Goal: Task Accomplishment & Management: Manage account settings

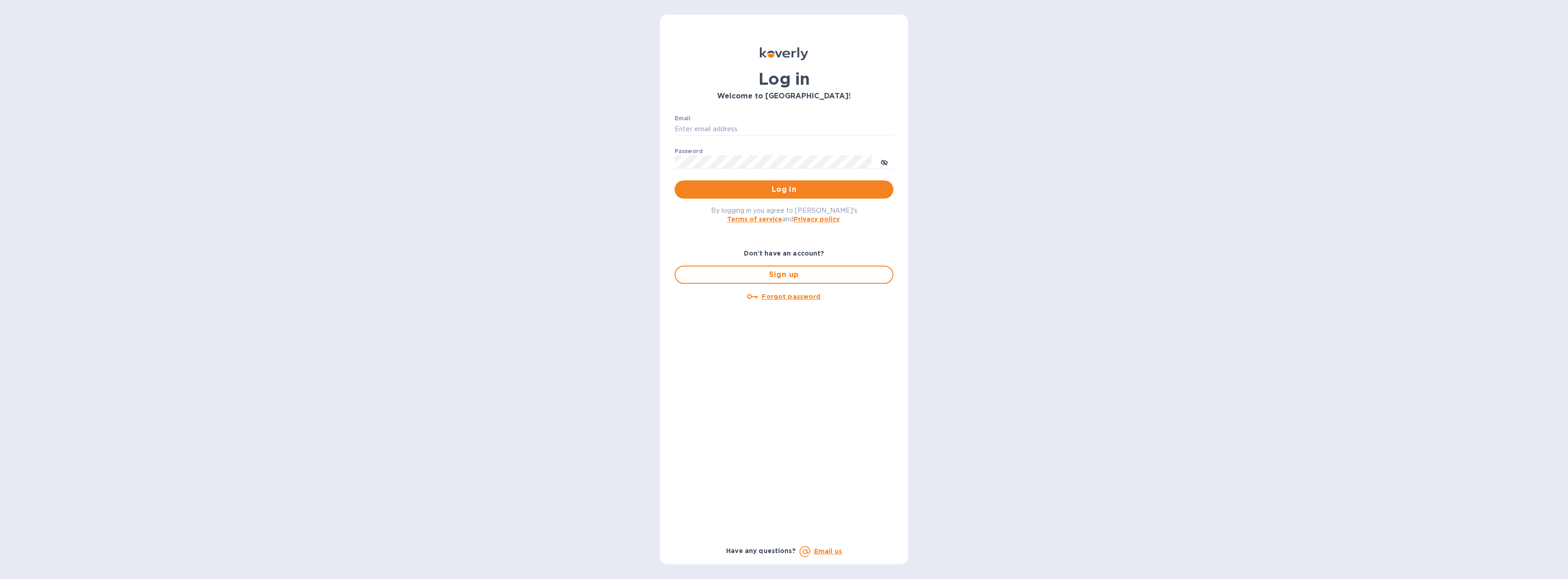
type input "[EMAIL_ADDRESS][DOMAIN_NAME]"
click at [788, 191] on span "Log in" at bounding box center [783, 190] width 204 height 11
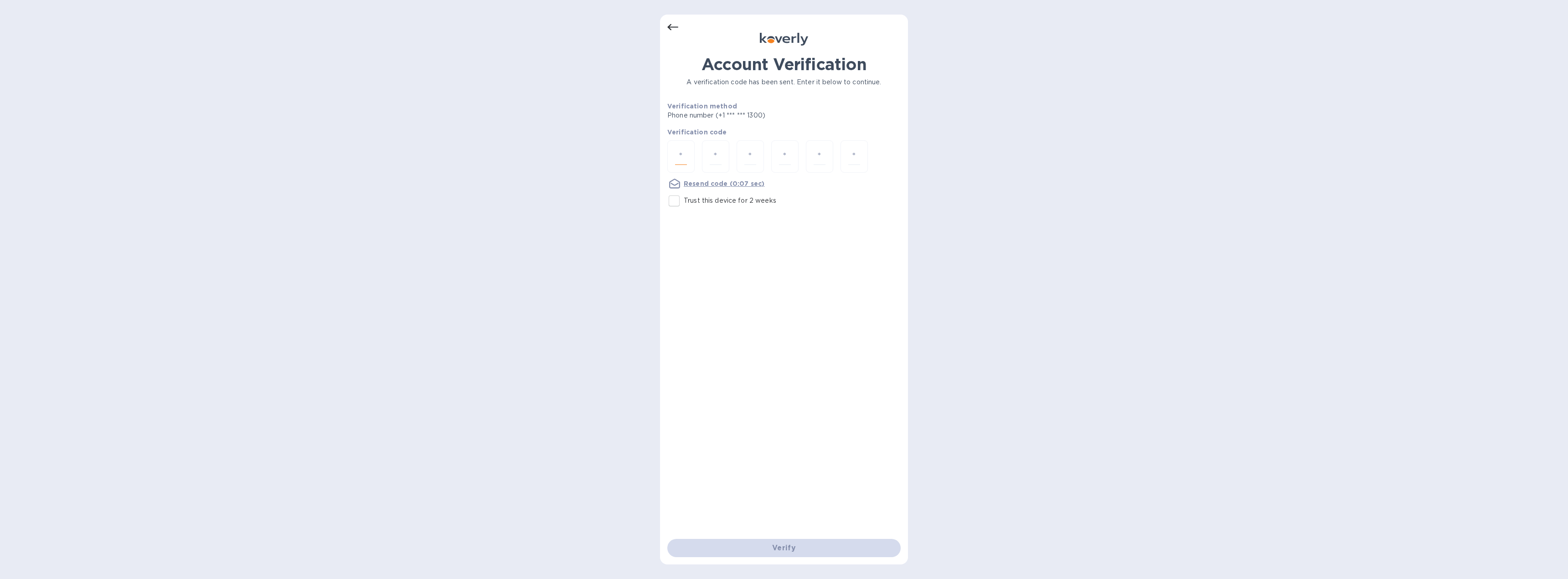
click at [686, 159] on input "number" at bounding box center [681, 156] width 12 height 17
type input "6"
type input "5"
type input "3"
type input "8"
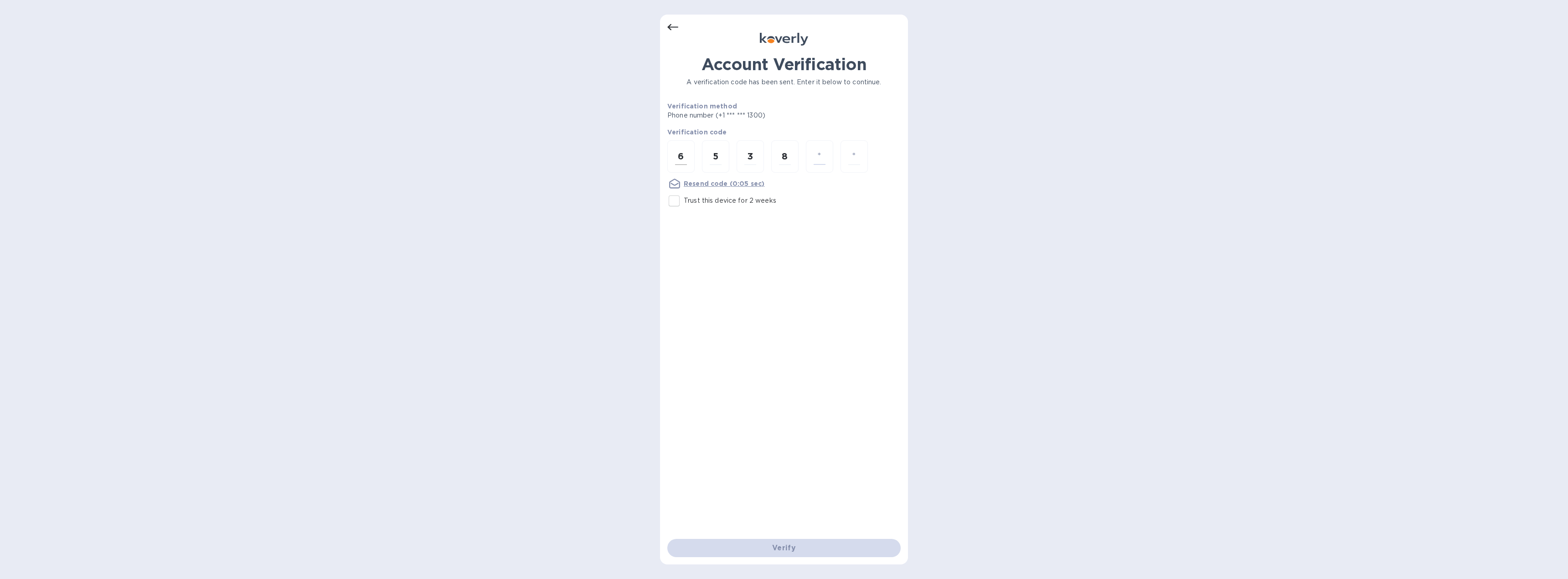
type input "9"
type input "8"
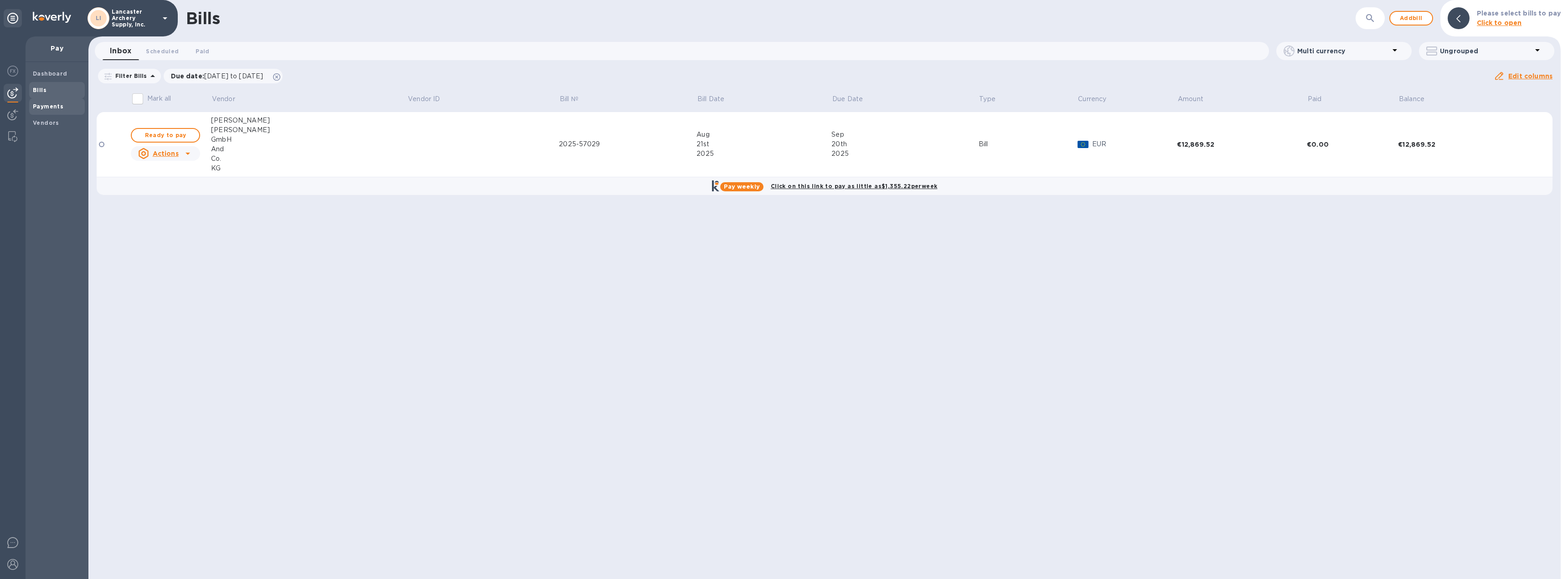
click at [57, 107] on b "Payments" at bounding box center [48, 106] width 30 height 7
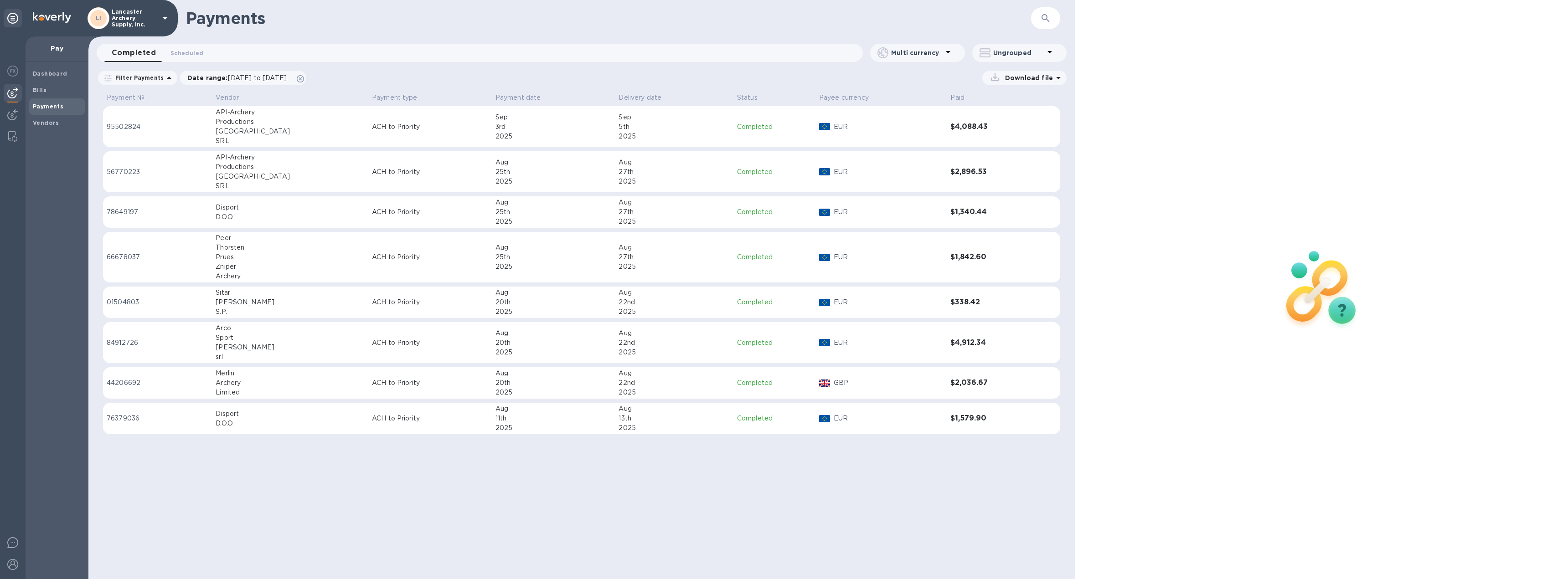
click at [415, 129] on p "ACH to Priority" at bounding box center [430, 127] width 116 height 10
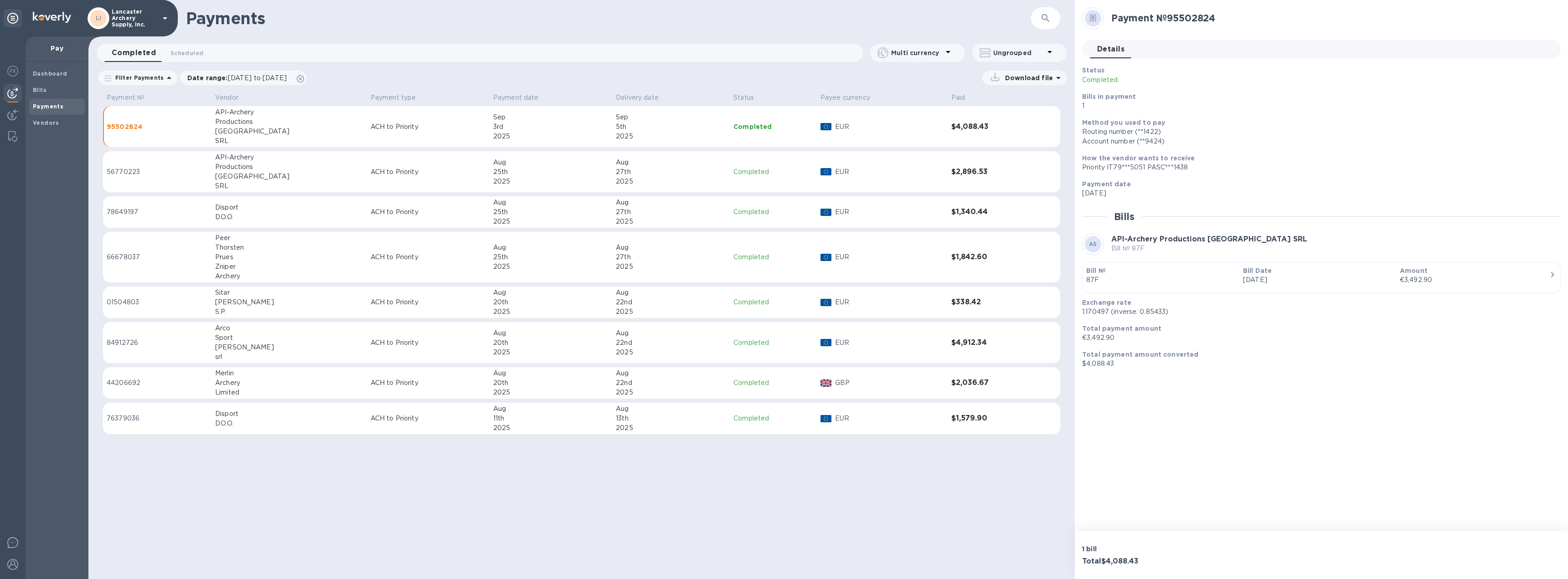
click at [1197, 276] on p "87F" at bounding box center [1161, 280] width 150 height 10
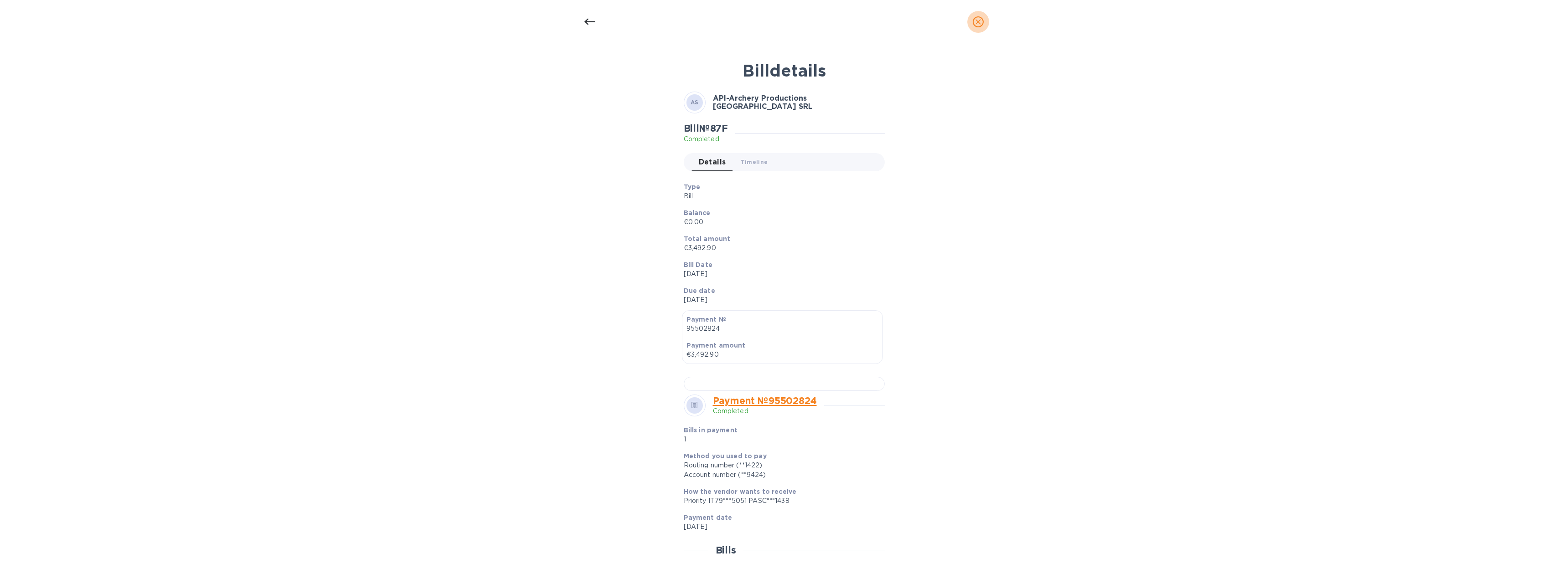
click at [978, 23] on icon "close" at bounding box center [978, 21] width 9 height 9
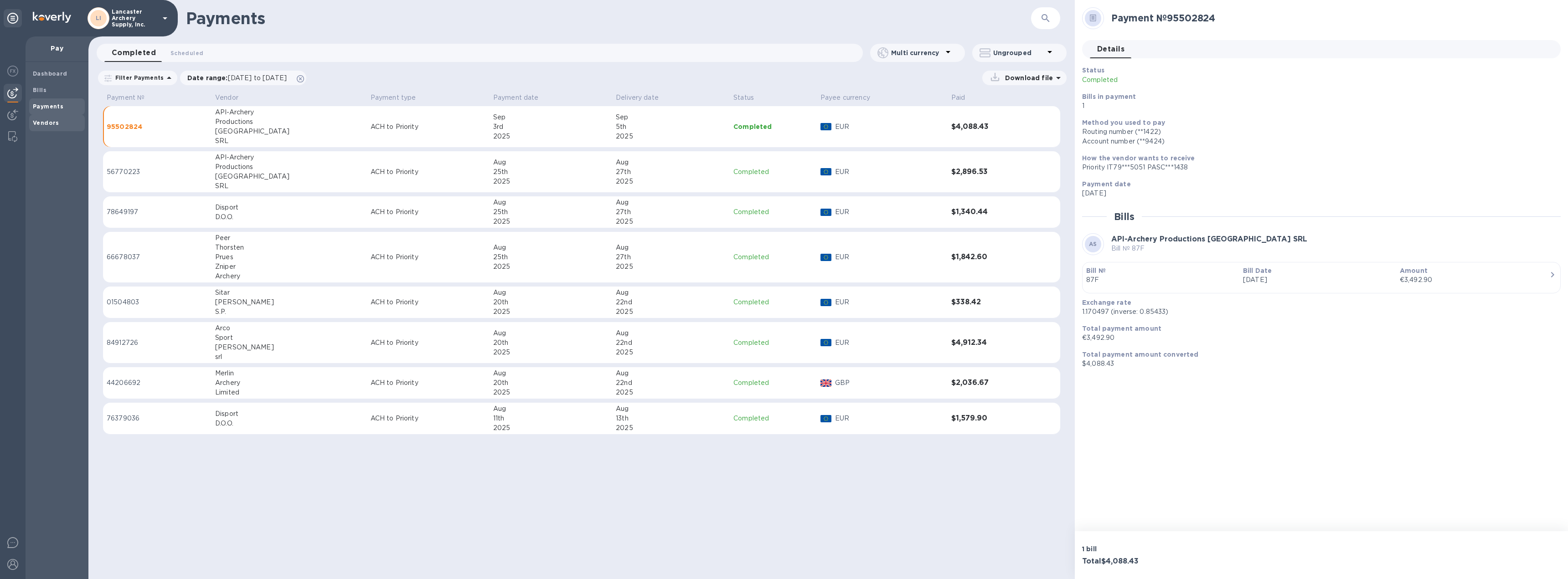
click at [51, 128] on div "Vendors" at bounding box center [57, 123] width 55 height 16
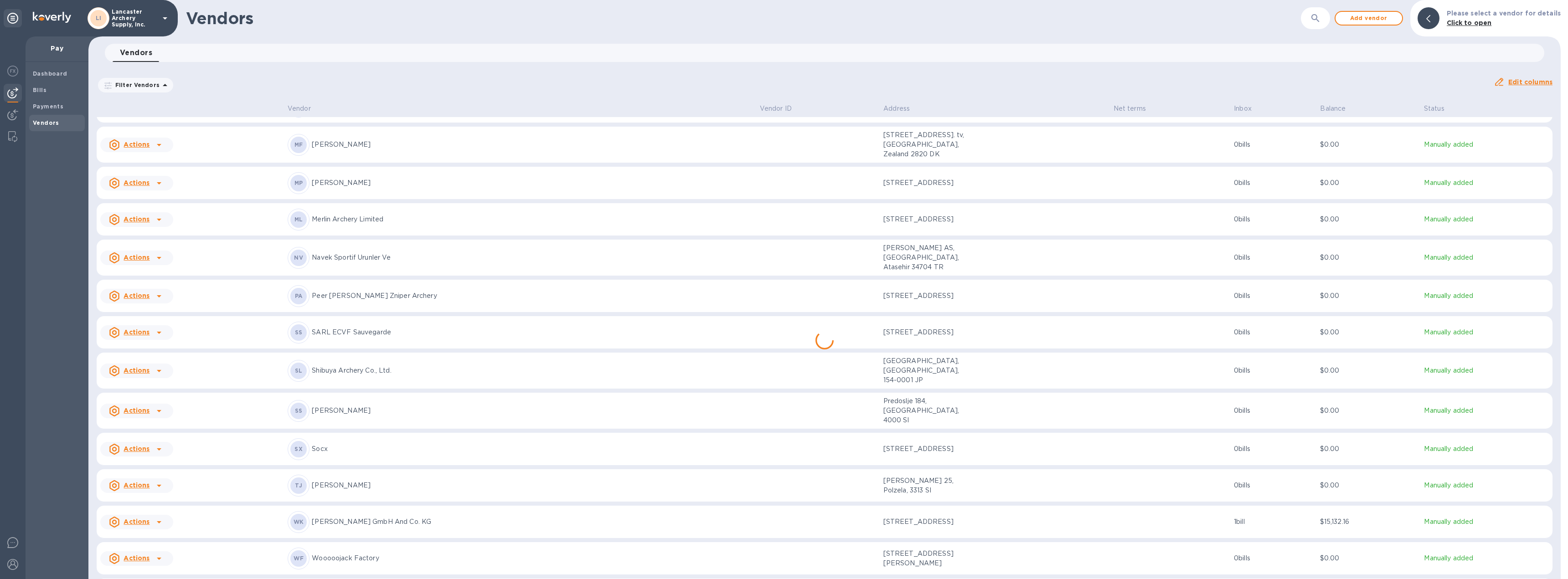
scroll to position [463, 0]
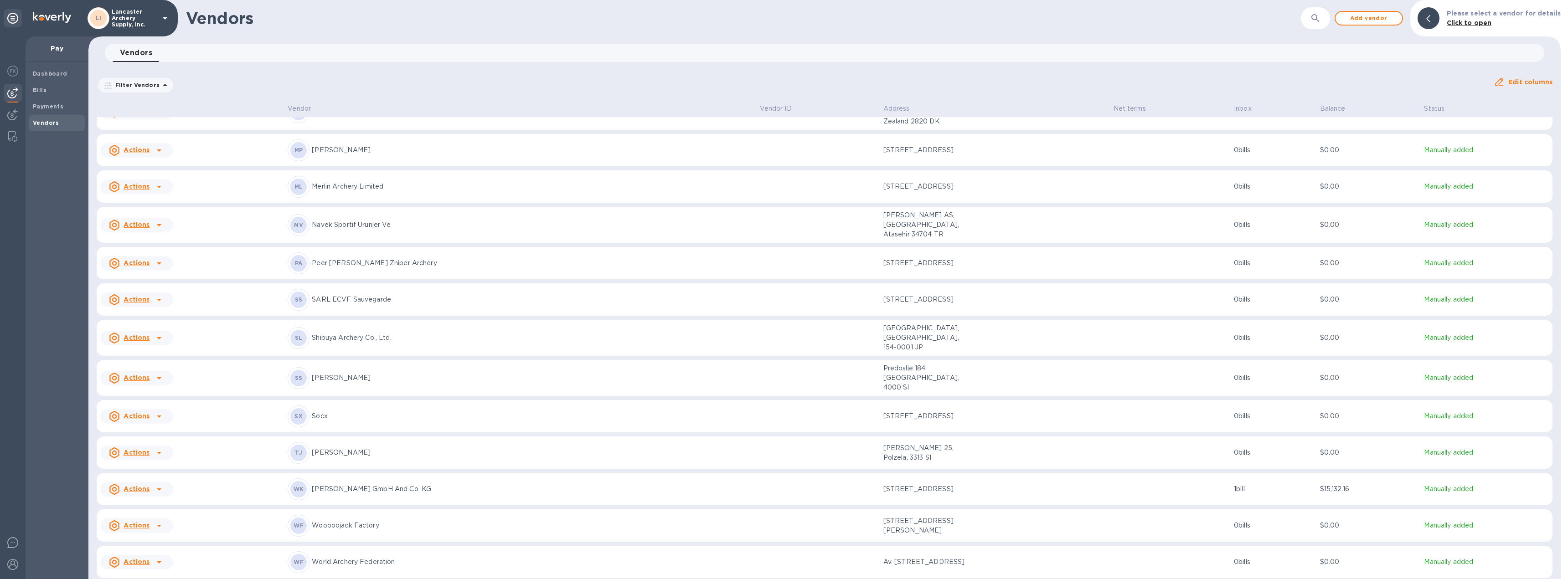
click at [1119, 473] on td at bounding box center [1170, 489] width 121 height 33
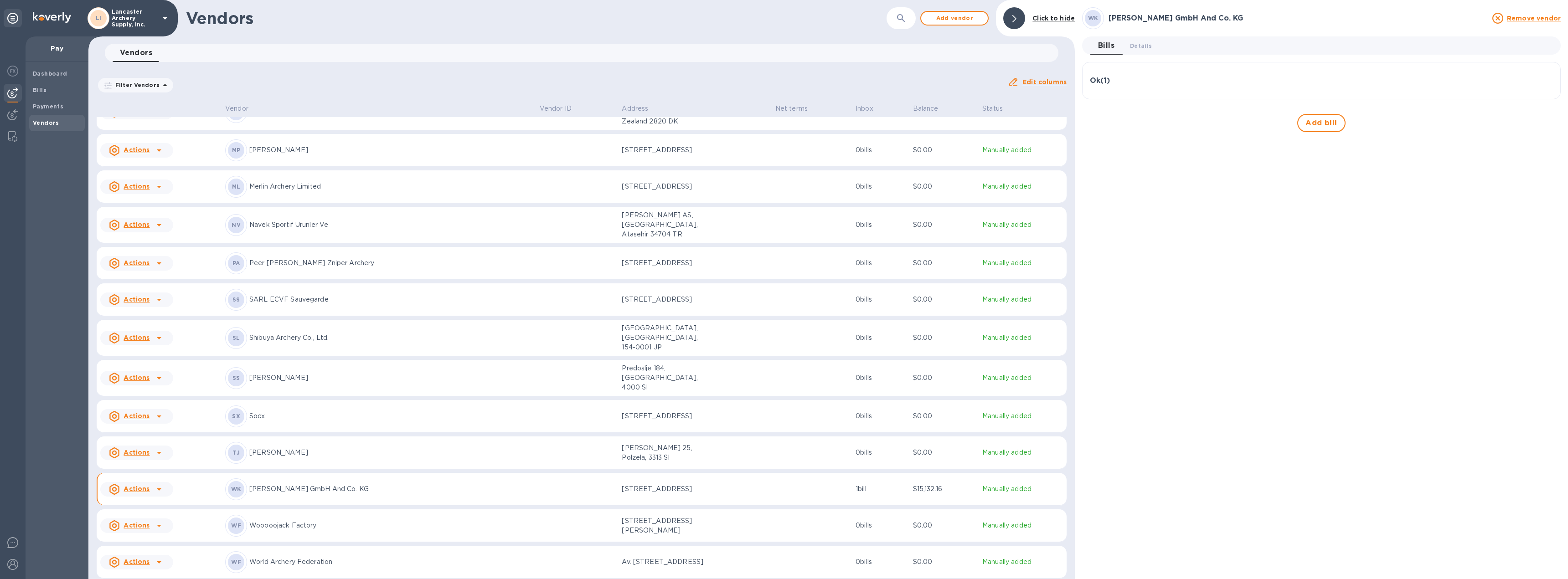
click at [1177, 74] on div "Ok ( 1 )" at bounding box center [1321, 81] width 463 height 22
click at [1546, 126] on icon "button" at bounding box center [1545, 125] width 11 height 11
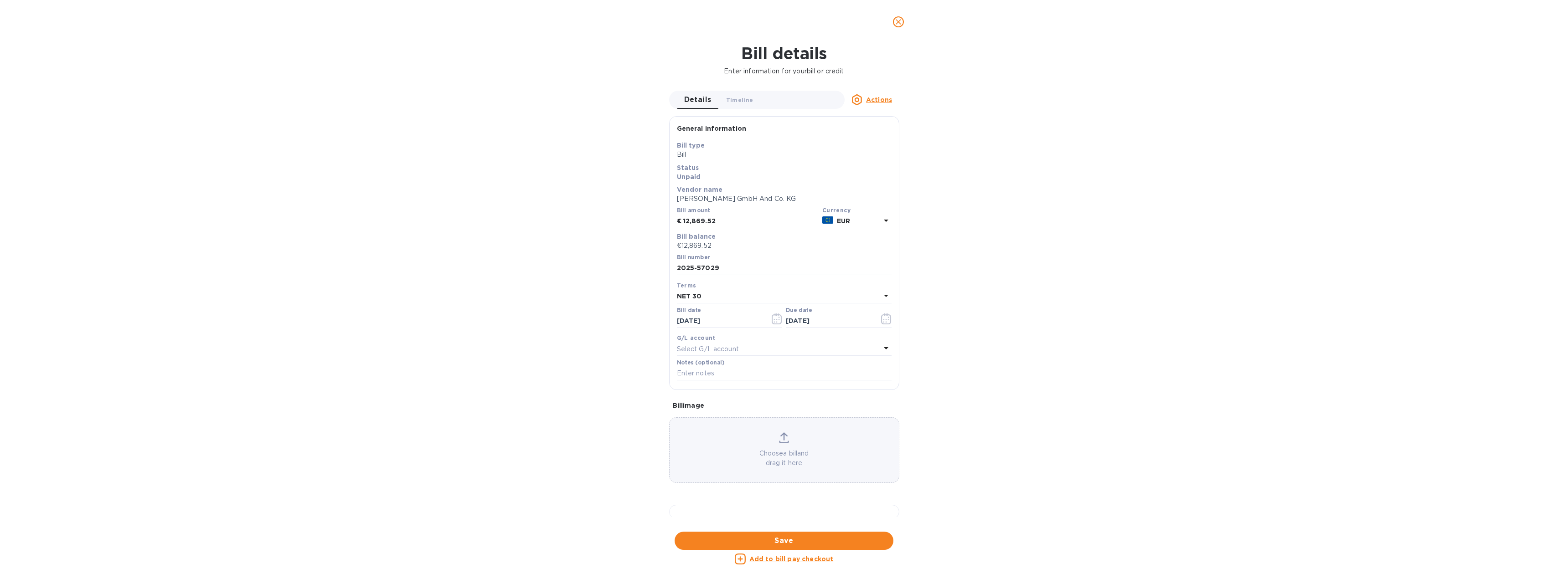
click at [901, 21] on icon "close" at bounding box center [898, 21] width 9 height 9
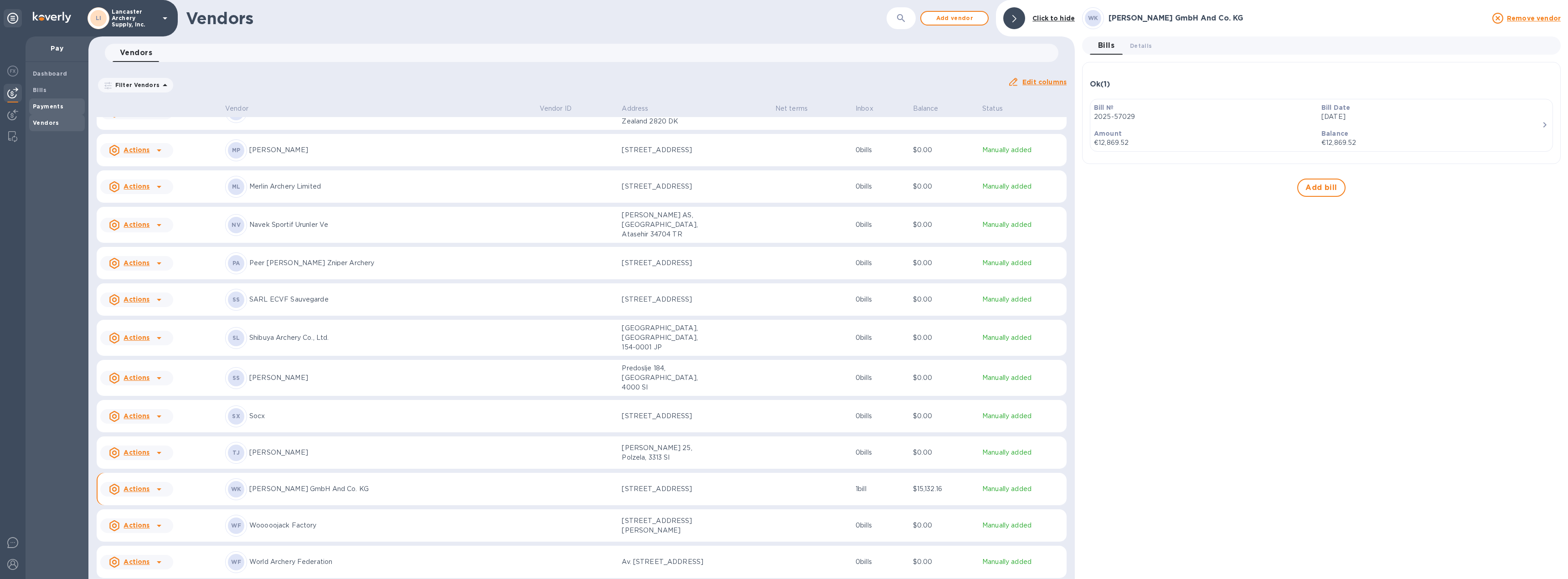
click at [55, 108] on b "Payments" at bounding box center [48, 106] width 30 height 7
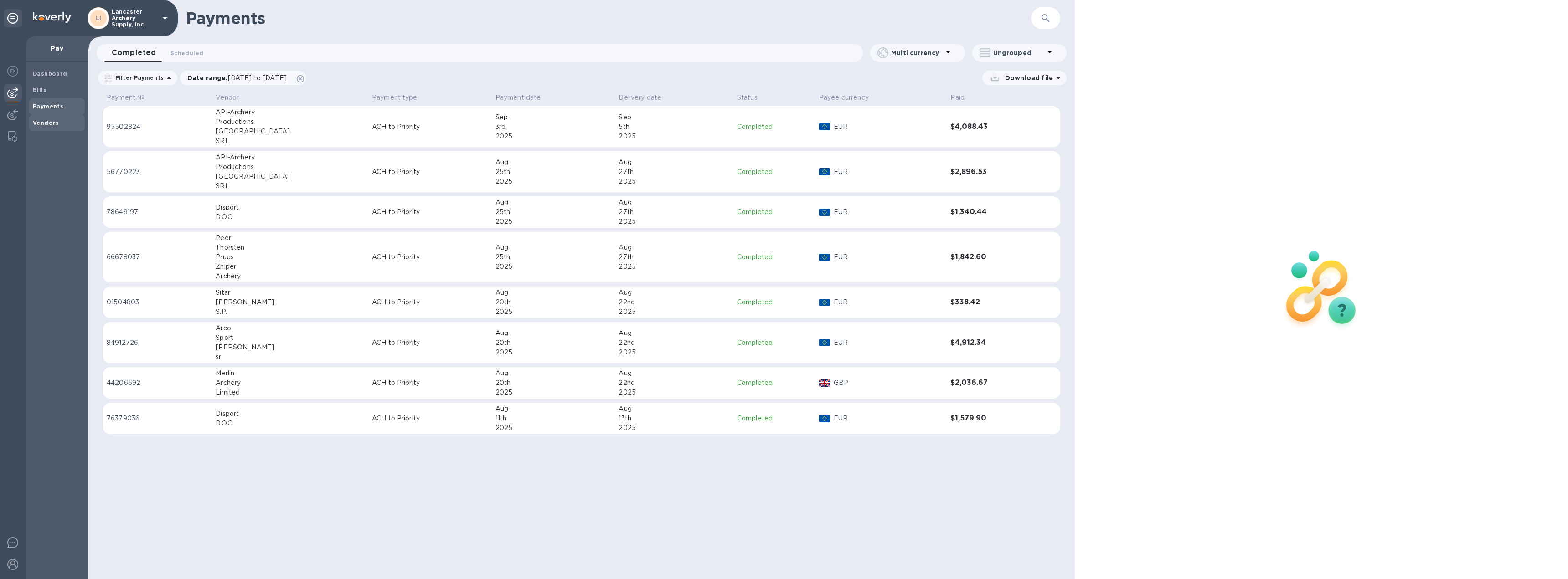
click at [51, 120] on b "Vendors" at bounding box center [46, 122] width 26 height 7
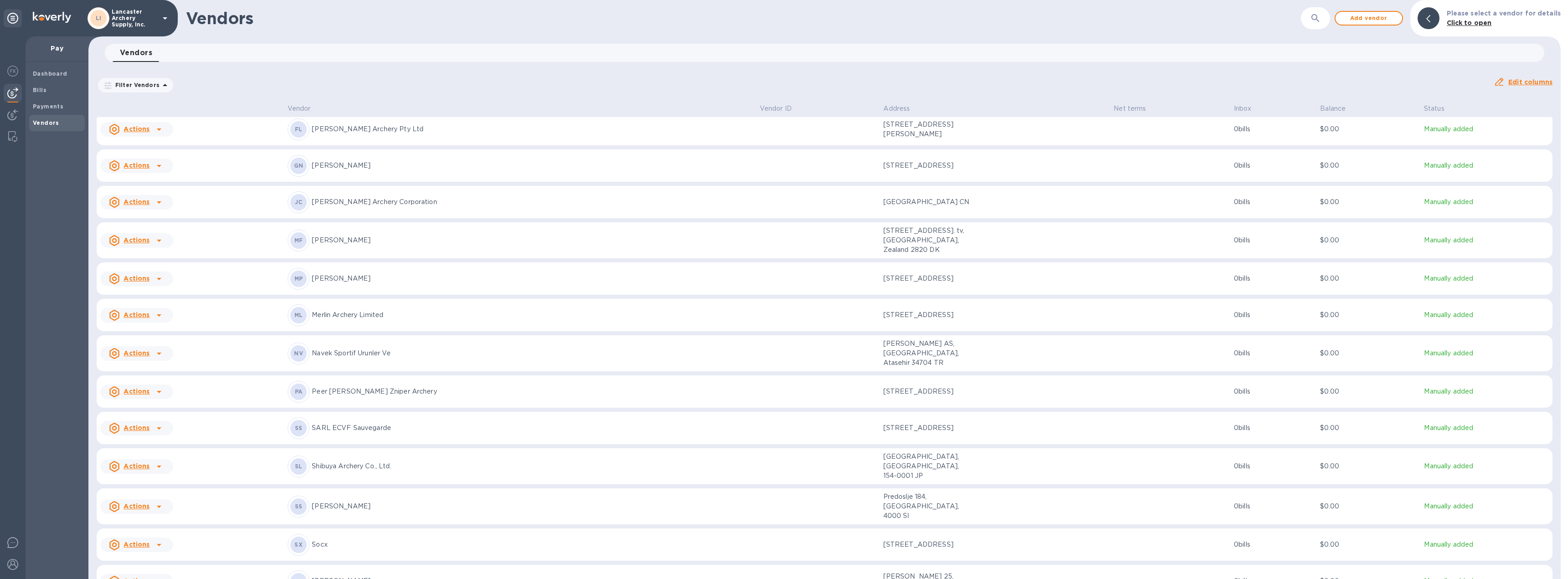
scroll to position [463, 0]
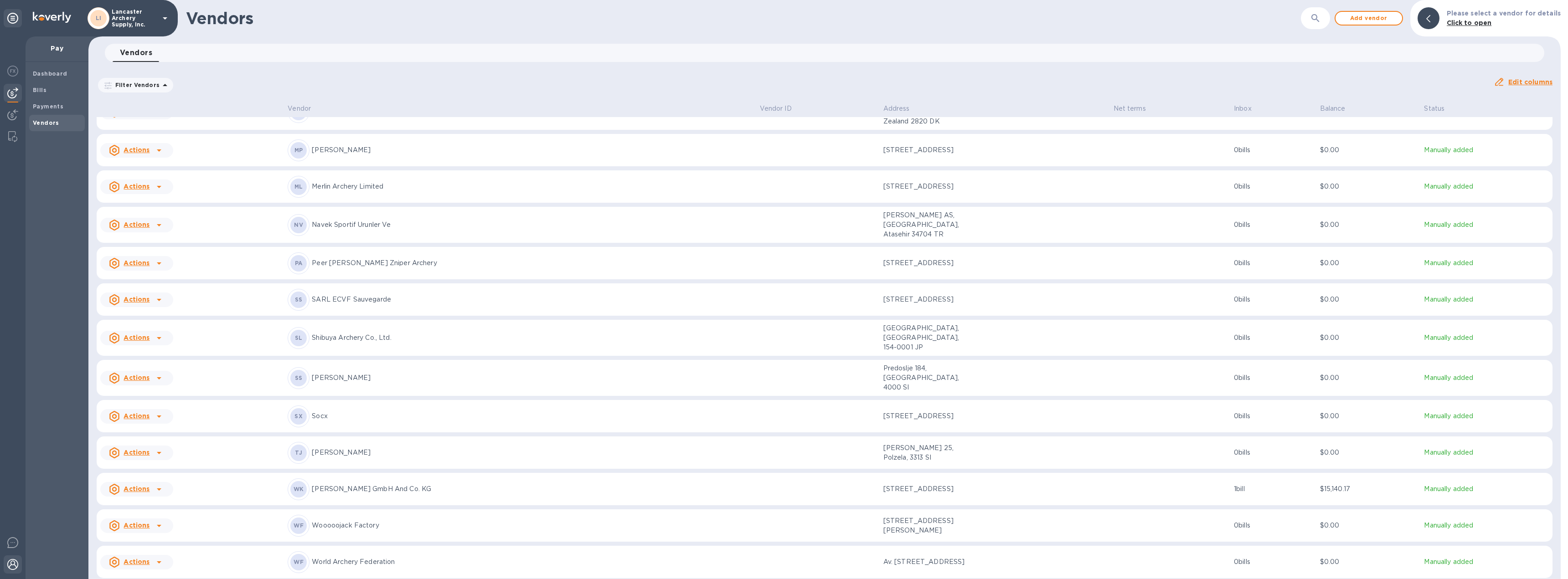
click at [13, 564] on img at bounding box center [13, 564] width 11 height 11
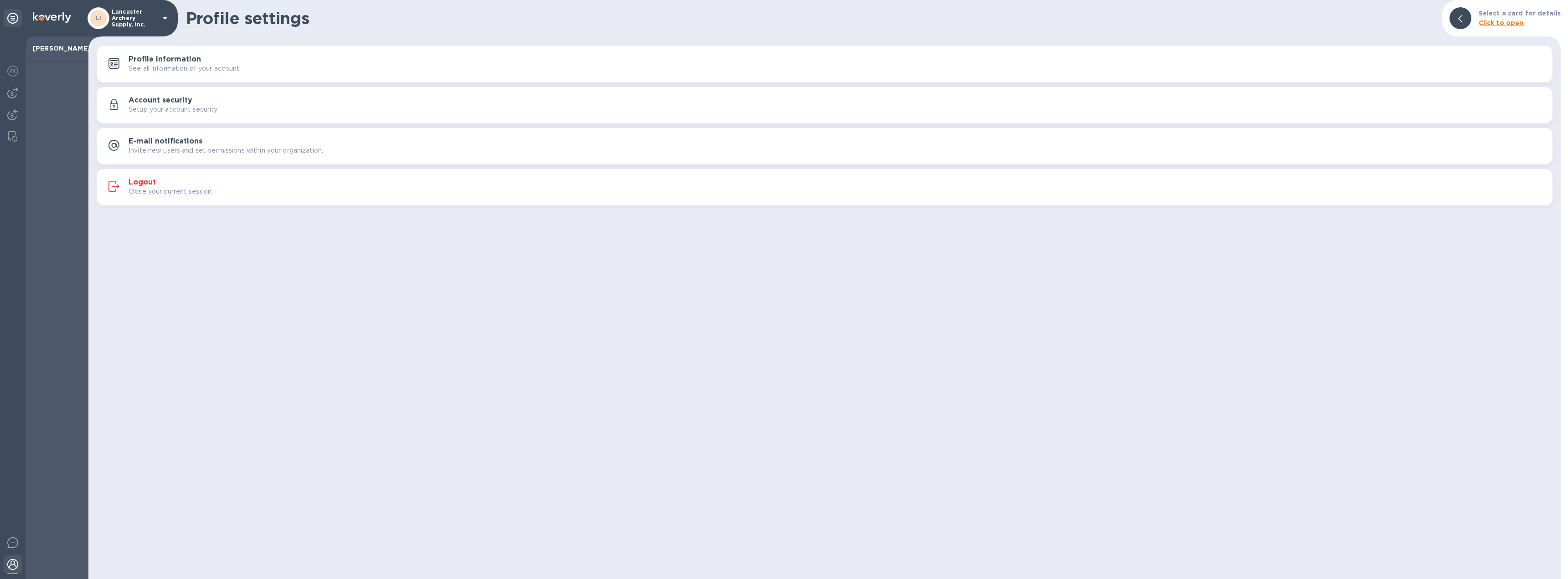
click at [139, 181] on h3 "Logout" at bounding box center [142, 182] width 27 height 9
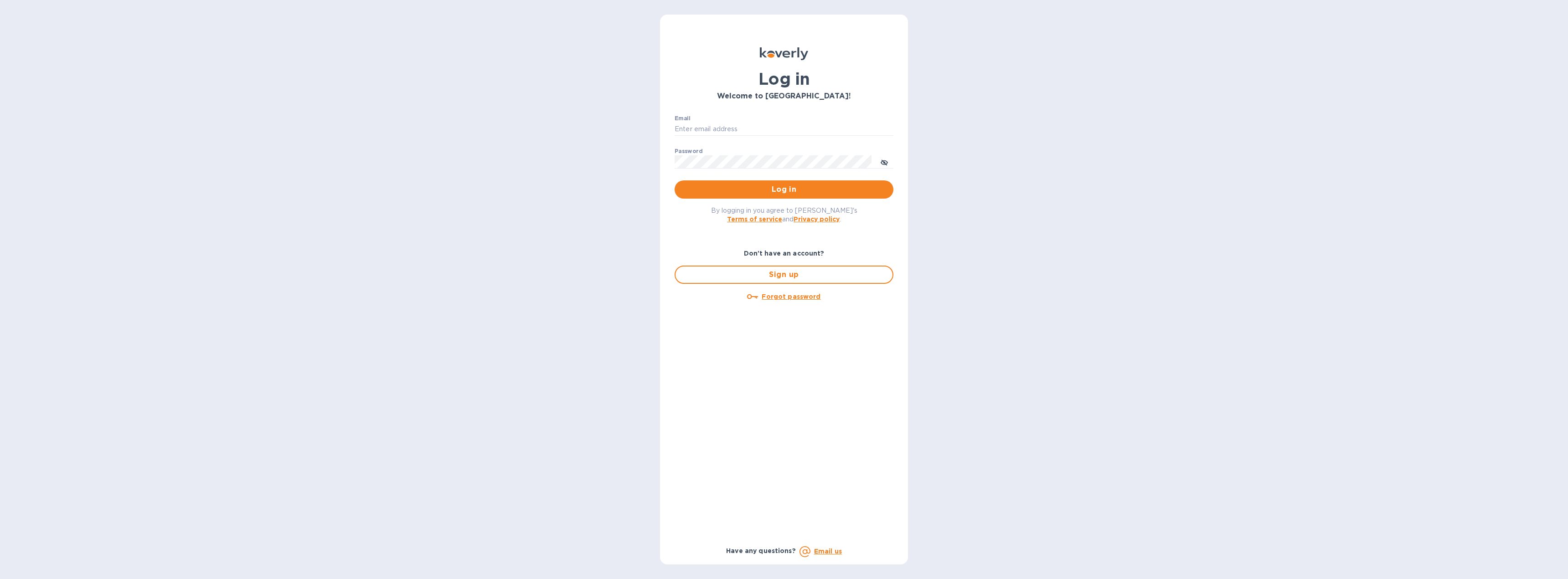
type input "[EMAIL_ADDRESS][DOMAIN_NAME]"
